Goal: Information Seeking & Learning: Understand process/instructions

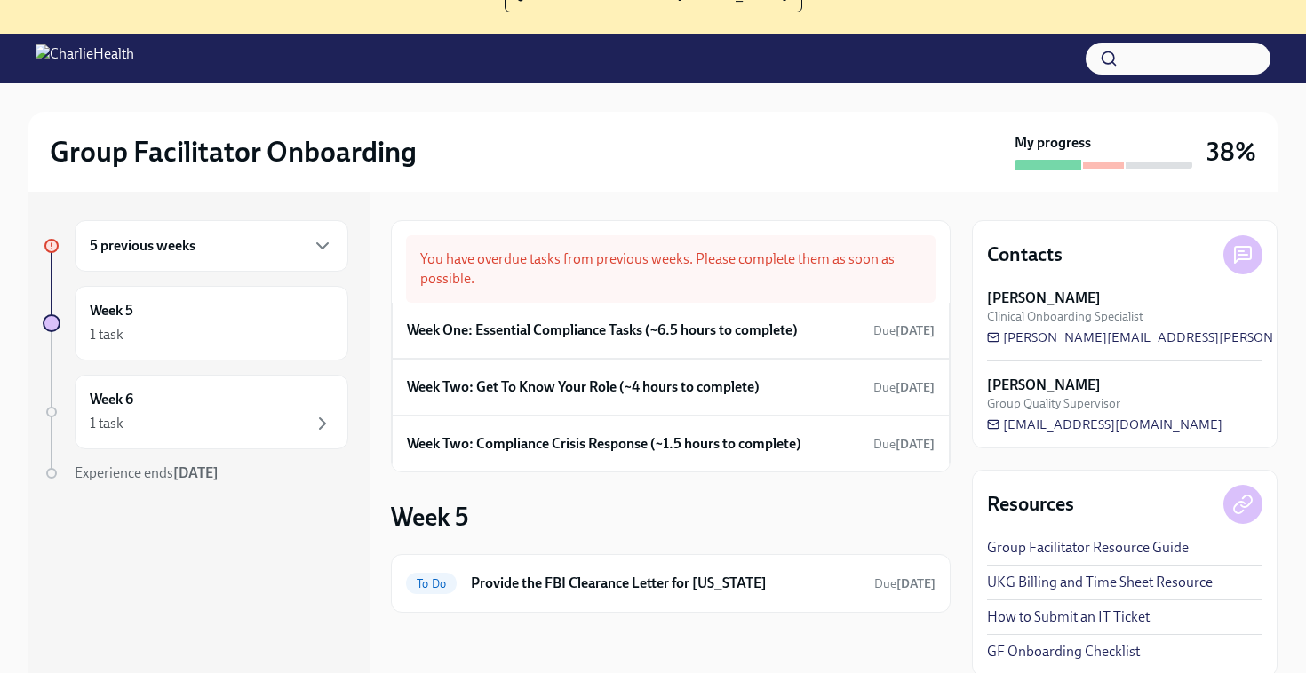
scroll to position [182, 0]
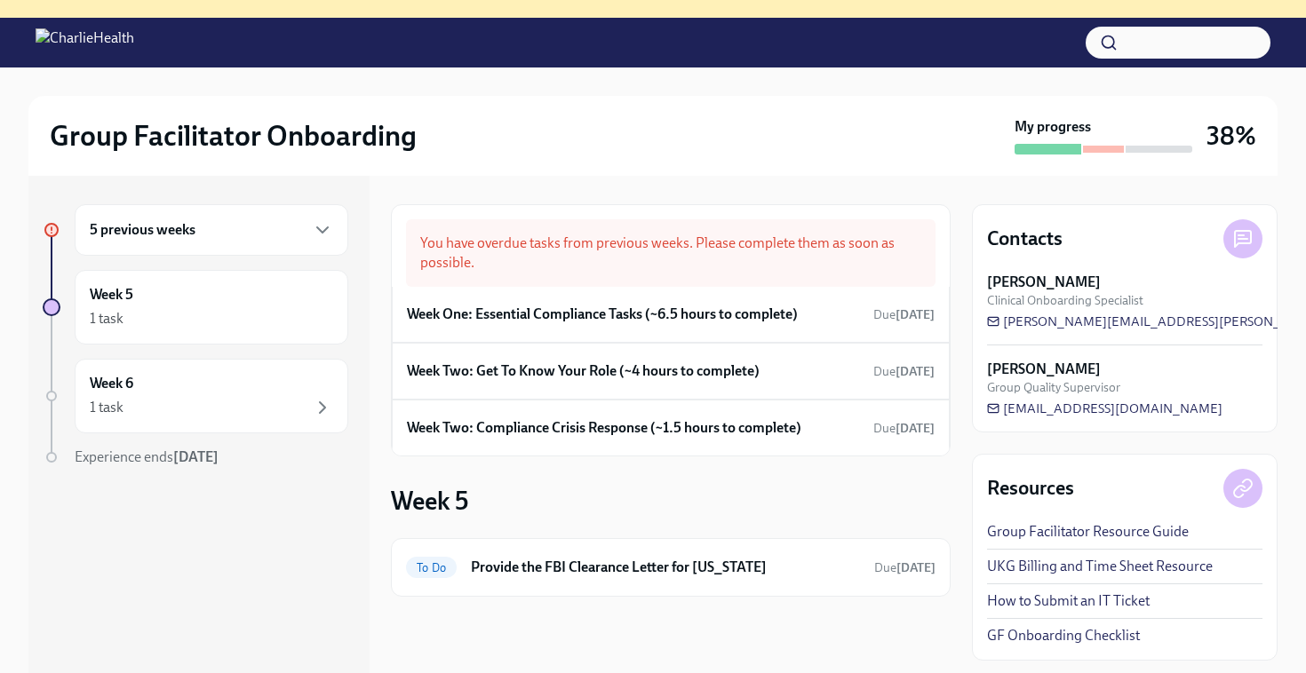
click at [473, 317] on h6 "Week One: Essential Compliance Tasks (~6.5 hours to complete)" at bounding box center [602, 315] width 391 height 20
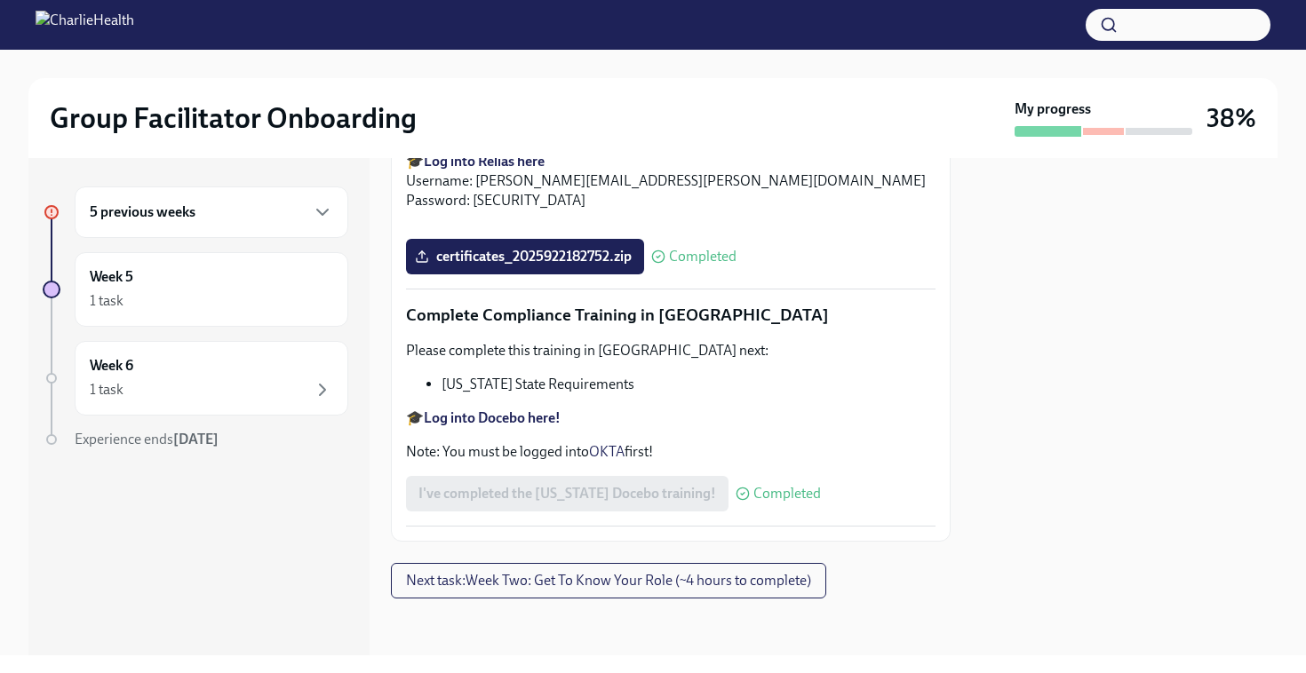
scroll to position [3938, 0]
click at [592, 585] on span "Next task : Week Two: Get To Know Your Role (~4 hours to complete)" at bounding box center [608, 581] width 405 height 18
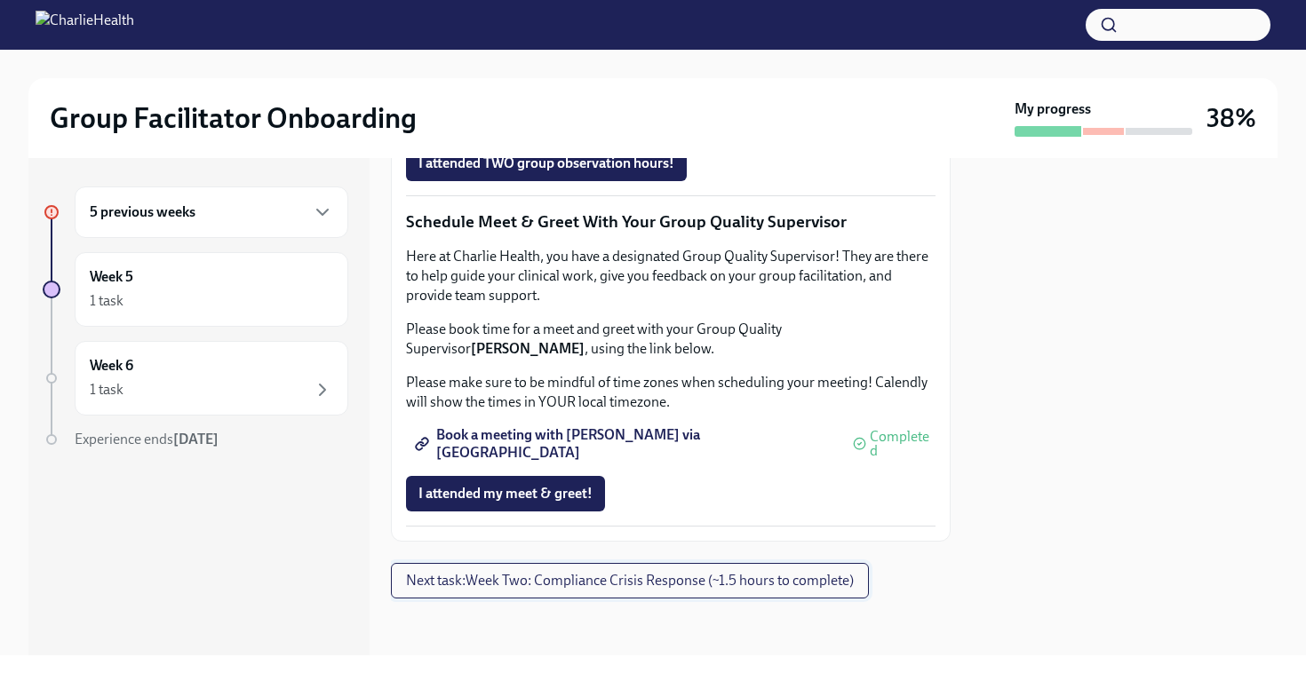
scroll to position [1761, 0]
click at [592, 585] on span "Next task : Week Two: Compliance Crisis Response (~1.5 hours to complete)" at bounding box center [630, 581] width 448 height 18
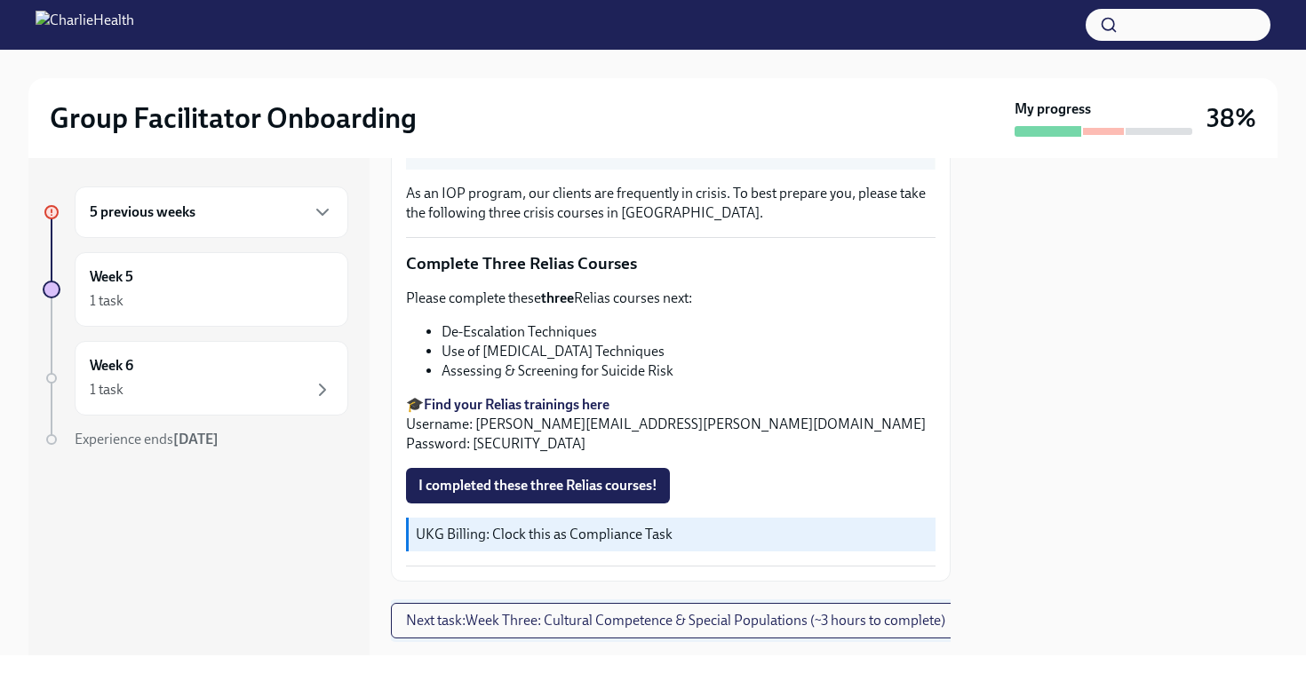
scroll to position [592, 0]
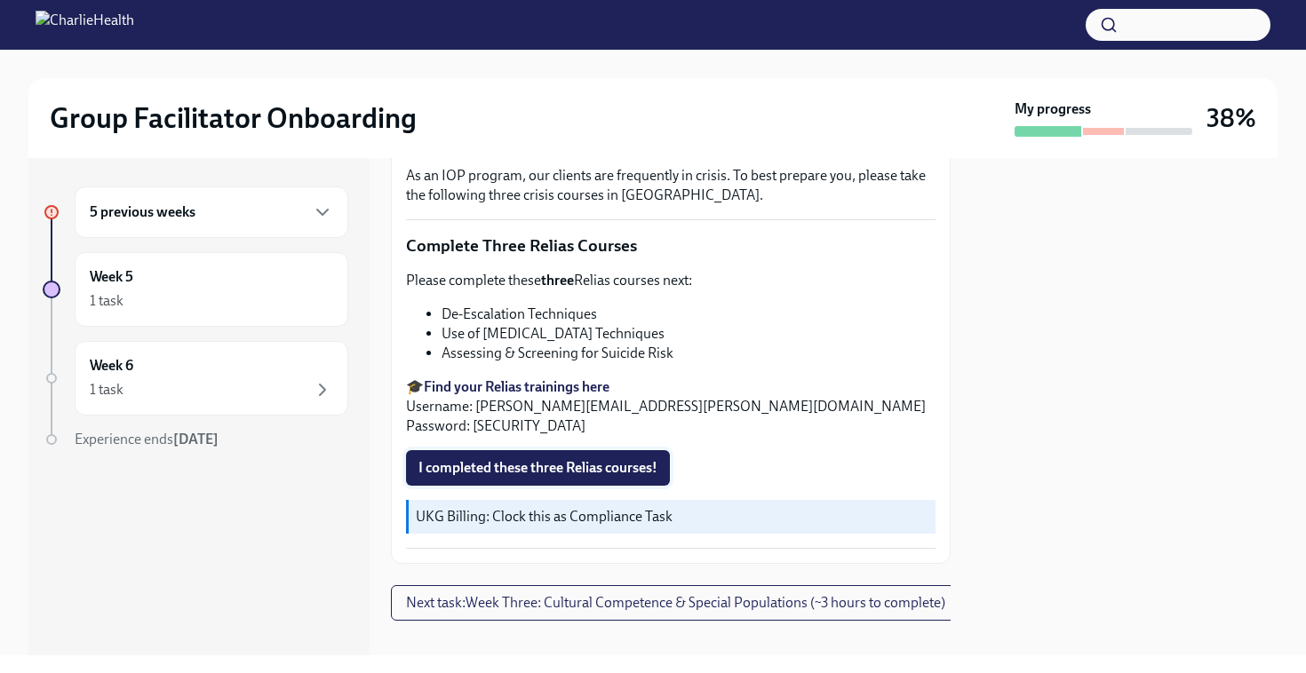
click at [618, 472] on span "I completed these three Relias courses!" at bounding box center [537, 468] width 239 height 18
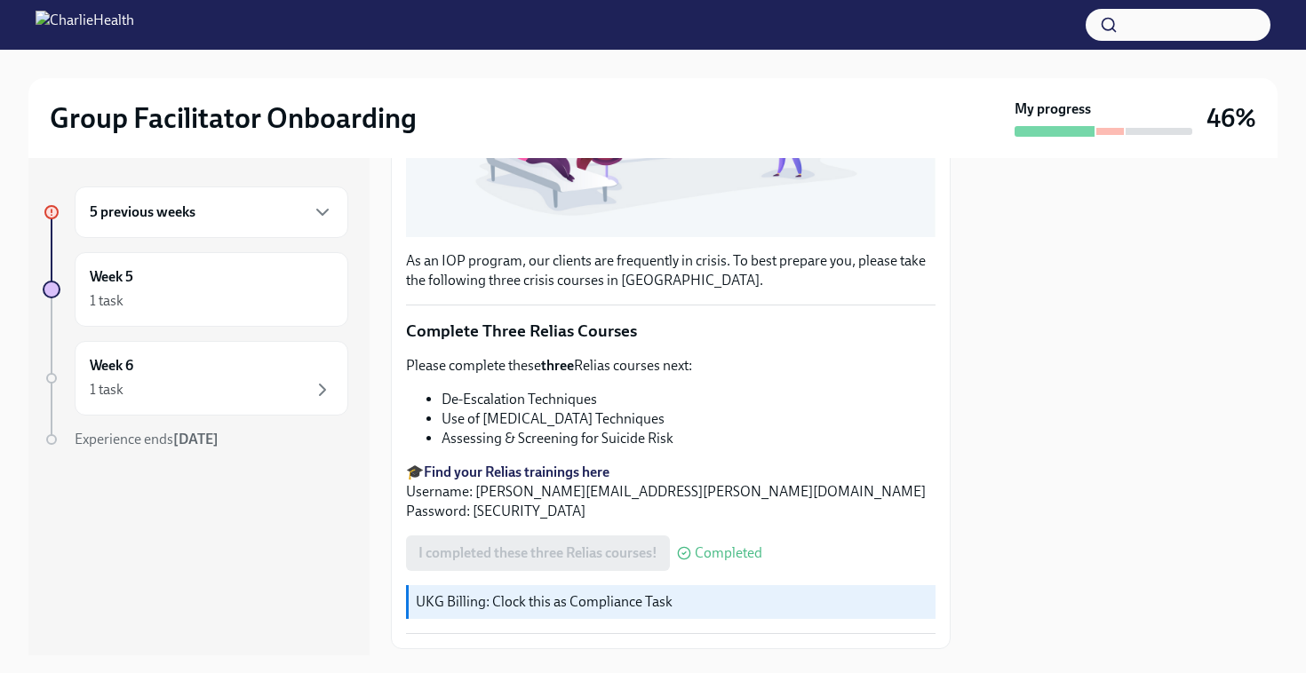
scroll to position [615, 0]
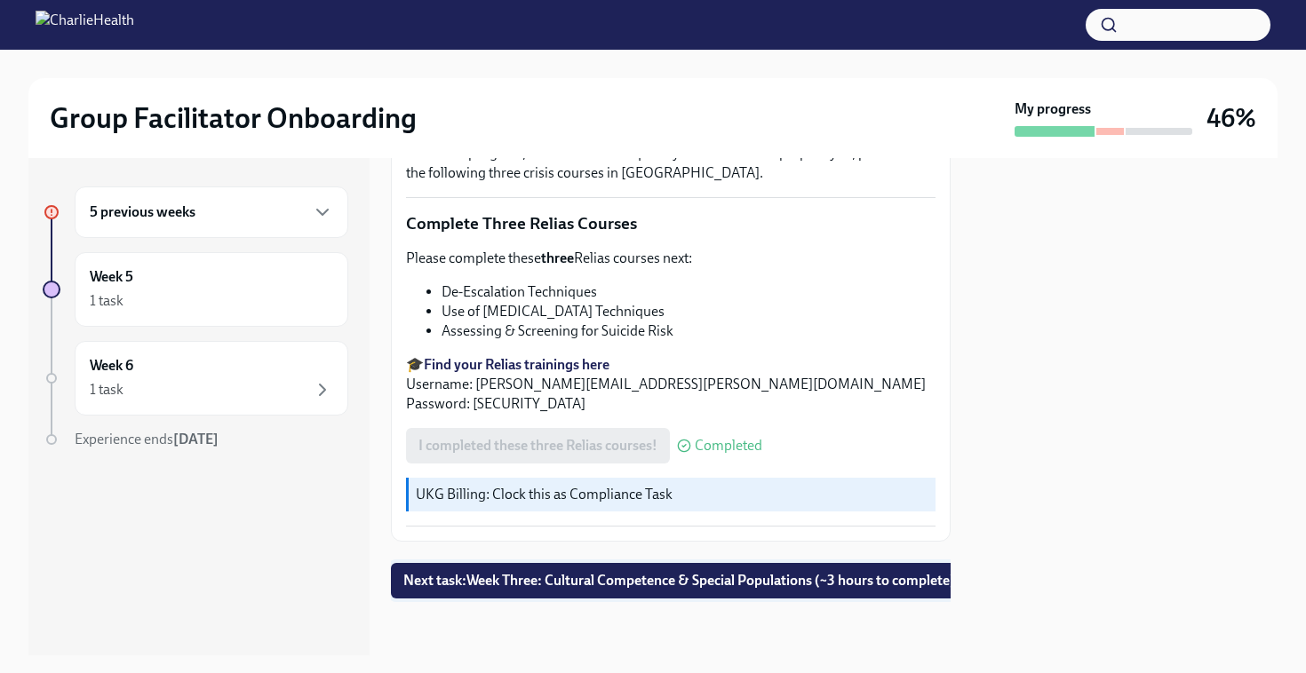
click at [626, 587] on span "Next task : Week Three: Cultural Competence & Special Populations (~3 hours to …" at bounding box center [679, 581] width 552 height 18
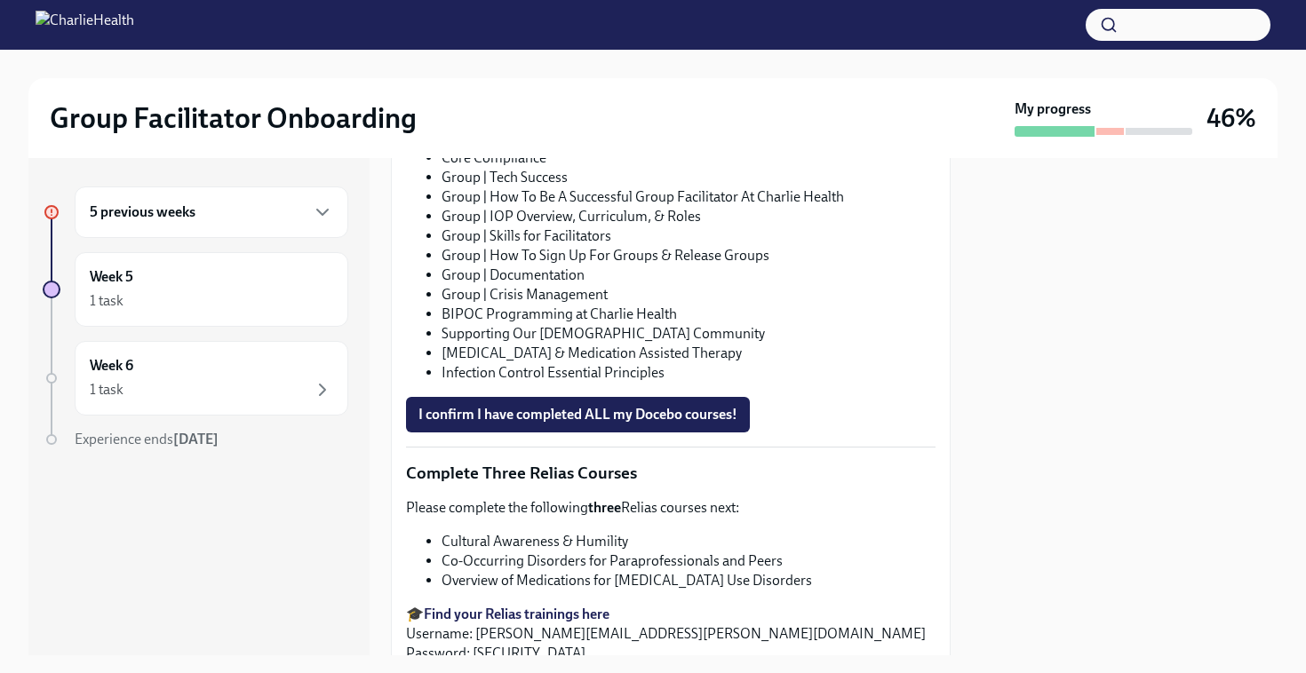
scroll to position [1212, 0]
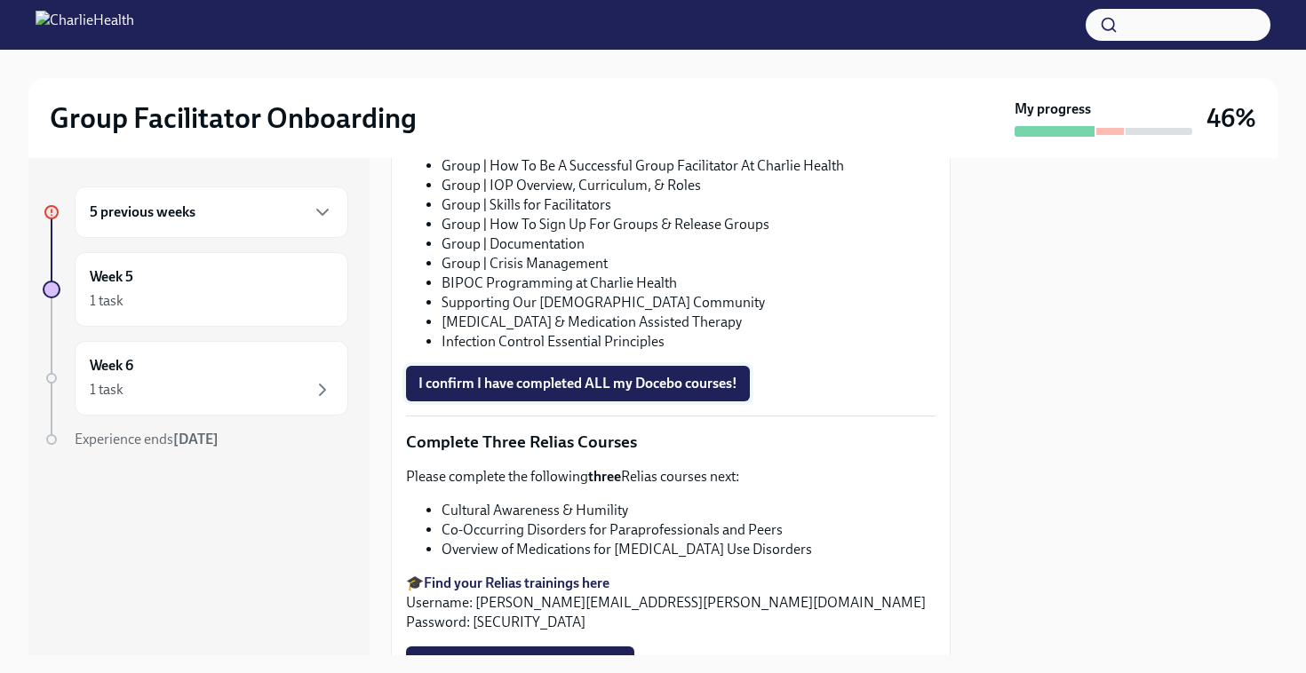
click at [645, 379] on span "I confirm I have completed ALL my Docebo courses!" at bounding box center [577, 384] width 319 height 18
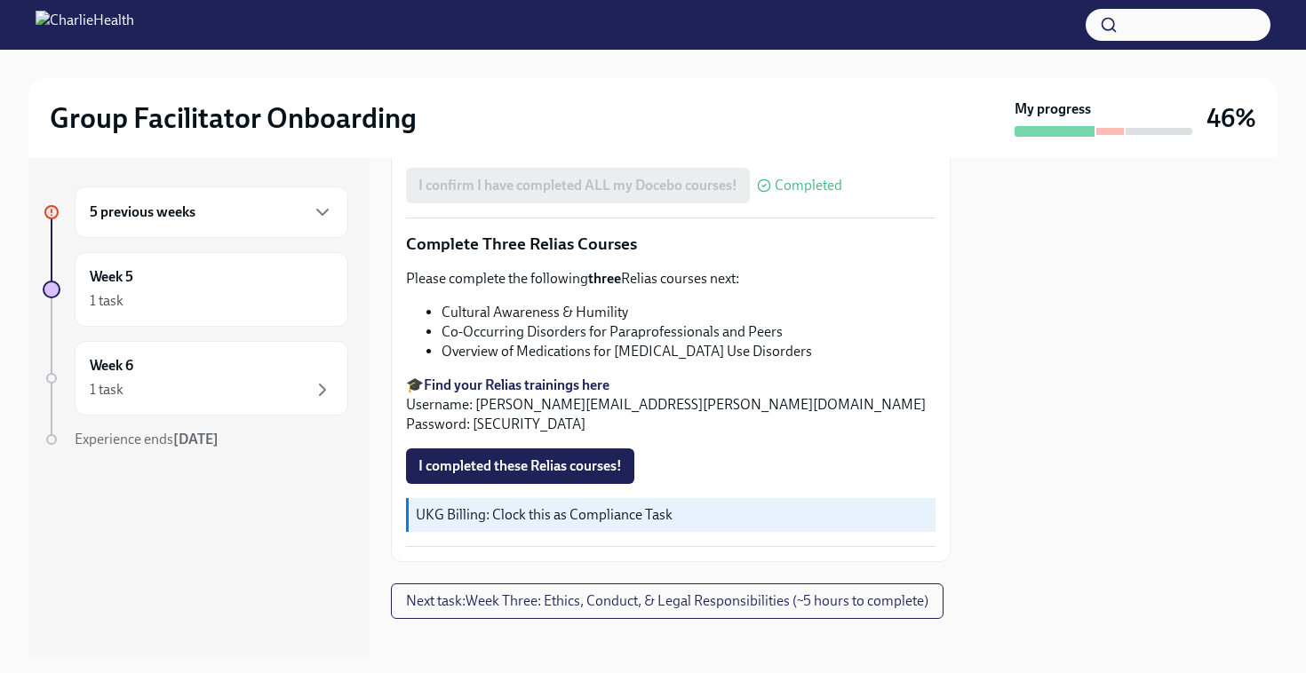
scroll to position [1400, 0]
